Goal: Task Accomplishment & Management: Use online tool/utility

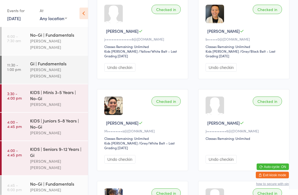
scroll to position [36, 0]
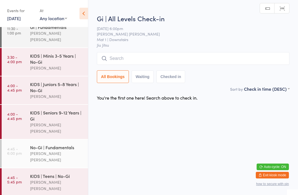
click at [164, 58] on input "search" at bounding box center [193, 58] width 193 height 13
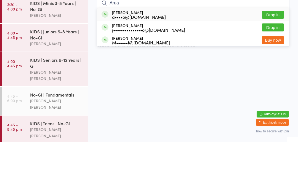
type input "Arua"
click at [278, 63] on button "Drop in" at bounding box center [273, 67] width 22 height 8
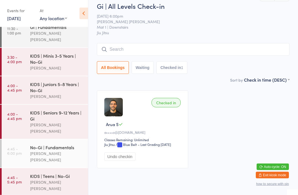
scroll to position [7, 0]
click at [147, 65] on button "Waiting" at bounding box center [143, 67] width 22 height 13
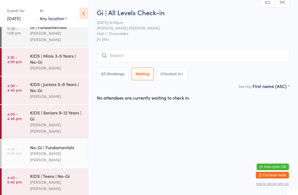
click at [111, 71] on button "All Bookings" at bounding box center [113, 74] width 32 height 13
select select "5"
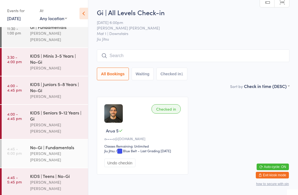
click at [121, 58] on input "search" at bounding box center [193, 55] width 193 height 13
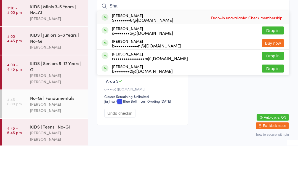
type input "Sha"
click at [268, 76] on button "Drop in" at bounding box center [273, 80] width 22 height 8
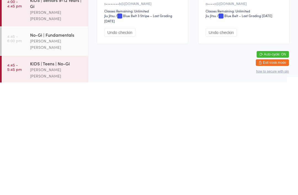
scroll to position [26, 0]
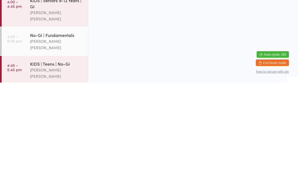
scroll to position [0, 0]
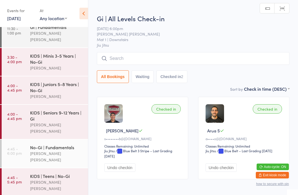
click at [119, 58] on input "search" at bounding box center [193, 58] width 193 height 13
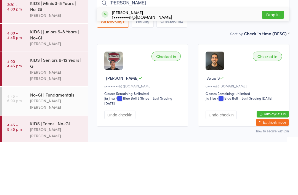
type input "[PERSON_NAME]"
click at [271, 63] on button "Drop in" at bounding box center [273, 67] width 22 height 8
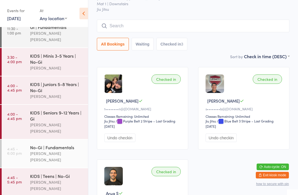
click at [145, 28] on input "search" at bounding box center [193, 26] width 193 height 13
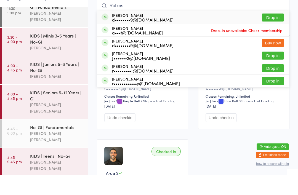
type input "Robins"
click at [149, 33] on div "[PERSON_NAME] d••••••••9@[DOMAIN_NAME]" at bounding box center [143, 37] width 62 height 9
